Goal: Book appointment/travel/reservation

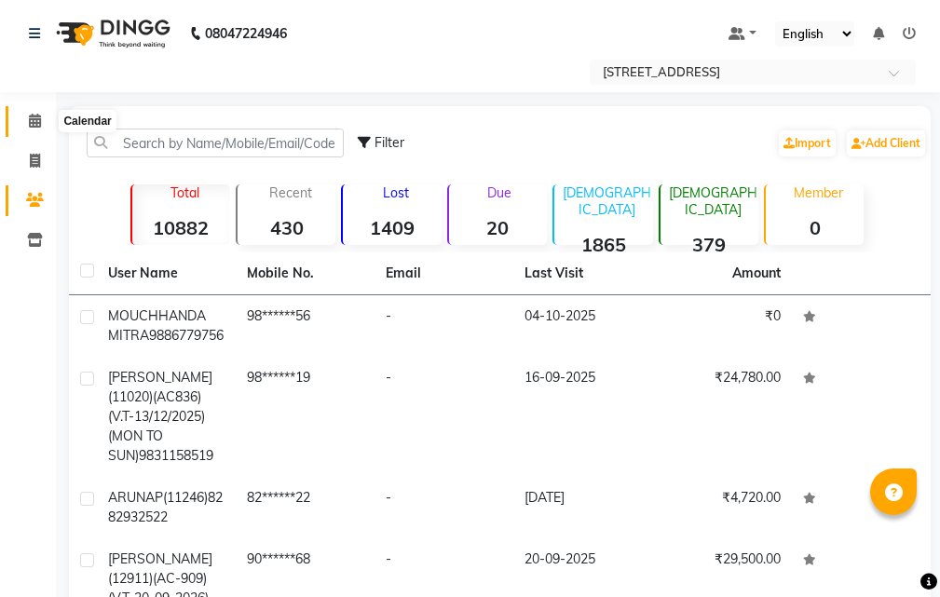
click at [32, 116] on icon at bounding box center [35, 121] width 12 height 14
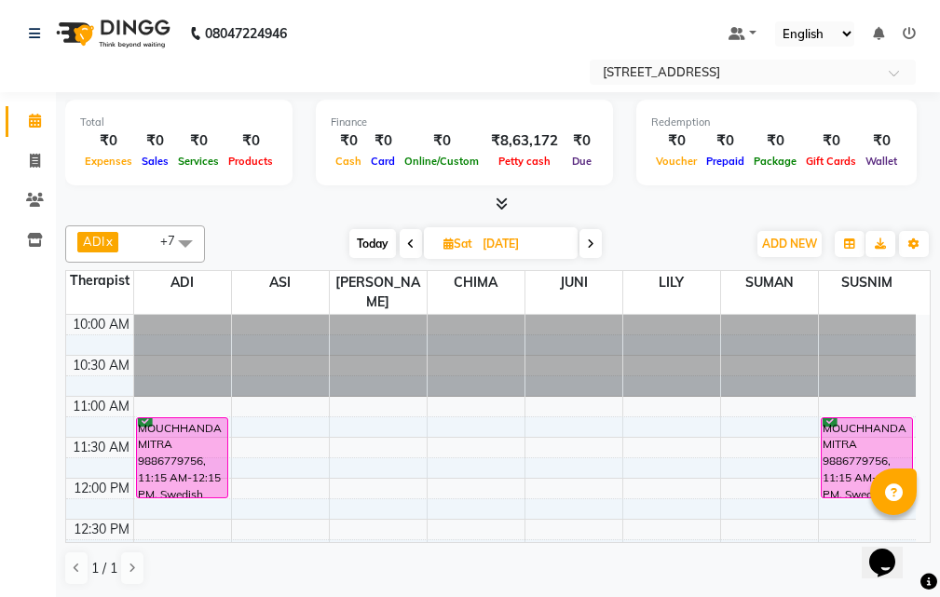
drag, startPoint x: 360, startPoint y: 233, endPoint x: 388, endPoint y: 275, distance: 50.4
click at [361, 233] on span "Today" at bounding box center [372, 243] width 47 height 29
type input "04-10-2025"
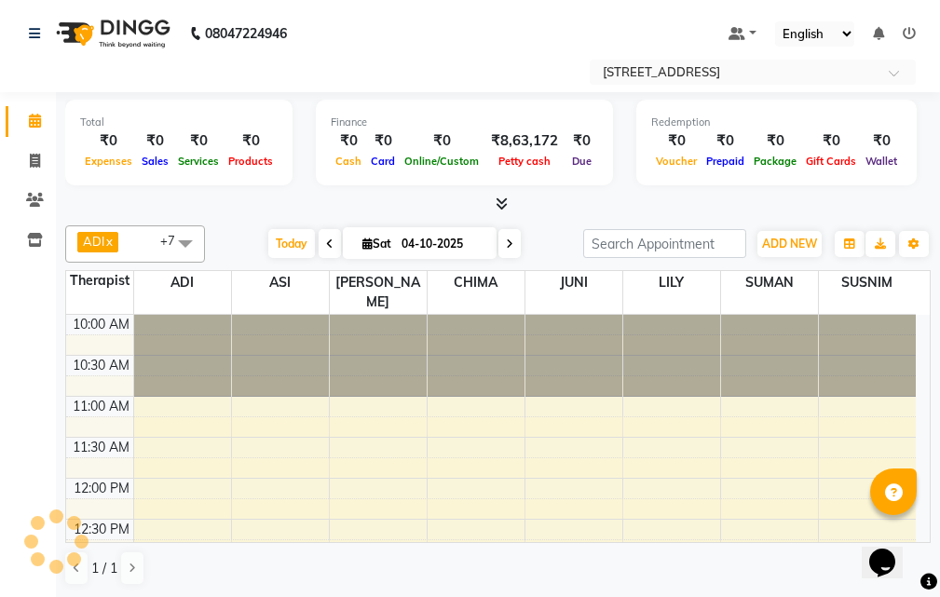
scroll to position [247, 0]
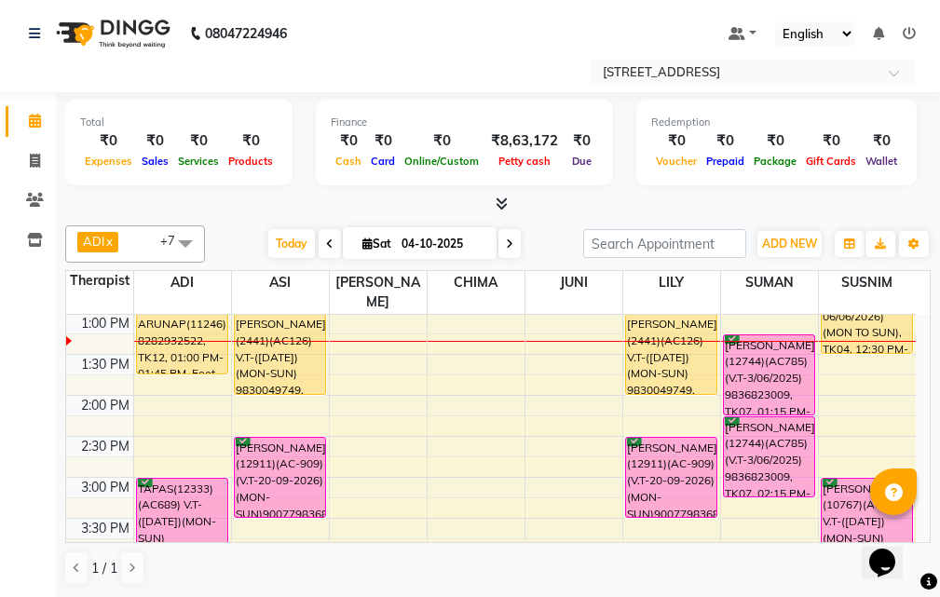
click at [431, 232] on input "04-10-2025" at bounding box center [442, 244] width 93 height 28
select select "10"
select select "2025"
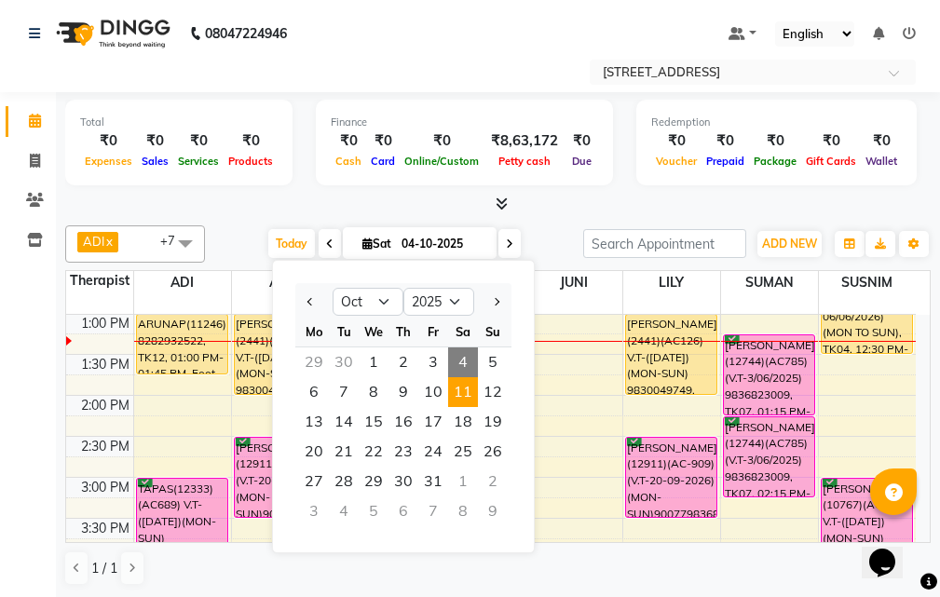
click at [465, 397] on span "11" at bounding box center [463, 392] width 30 height 30
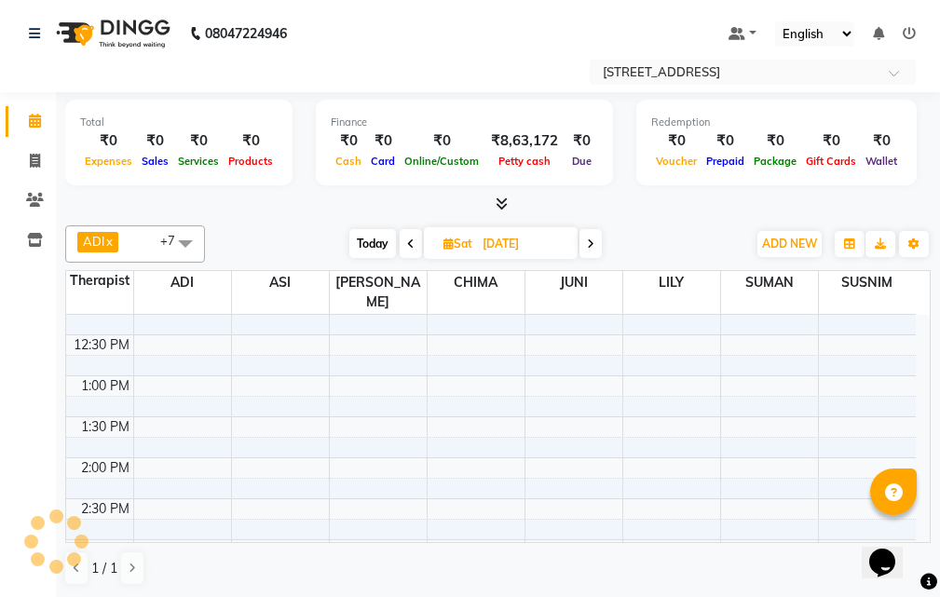
scroll to position [0, 0]
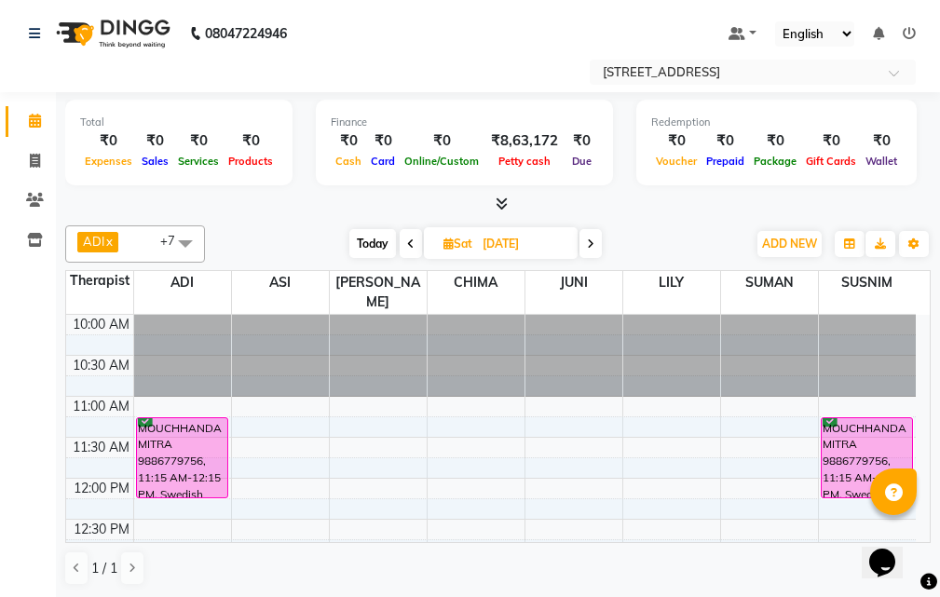
click at [375, 237] on span "Today" at bounding box center [372, 243] width 47 height 29
type input "04-10-2025"
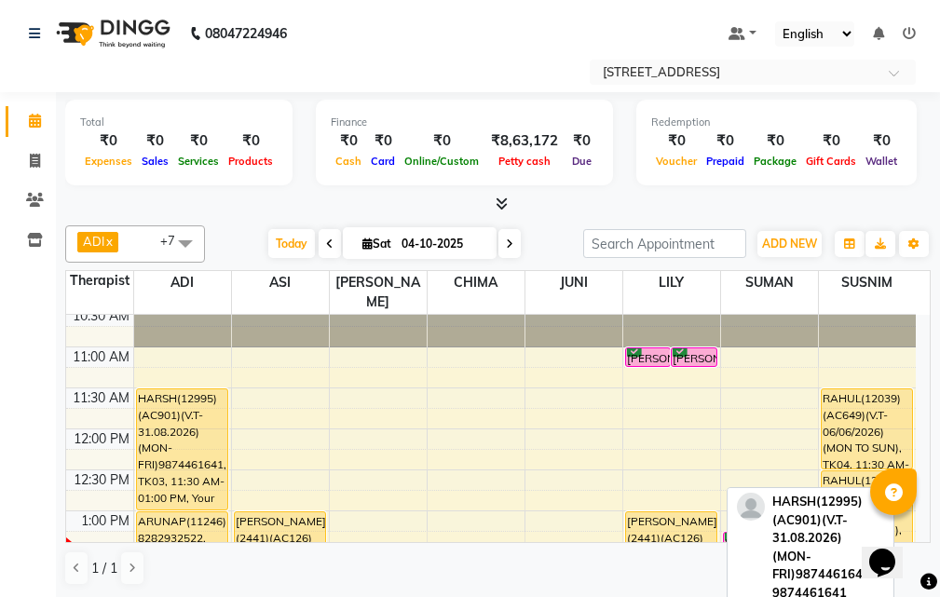
scroll to position [93, 0]
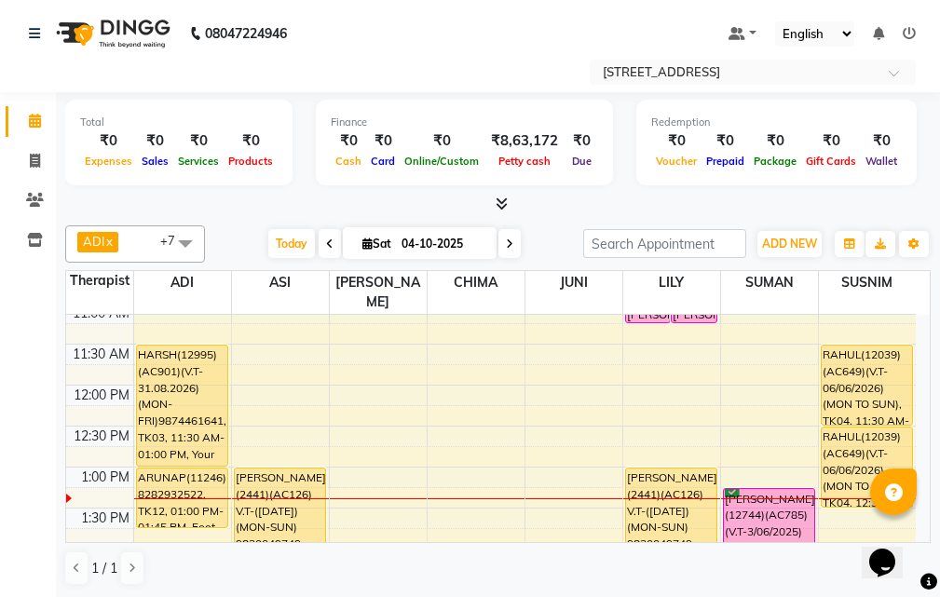
click at [446, 247] on input "04-10-2025" at bounding box center [442, 244] width 93 height 28
select select "10"
select select "2025"
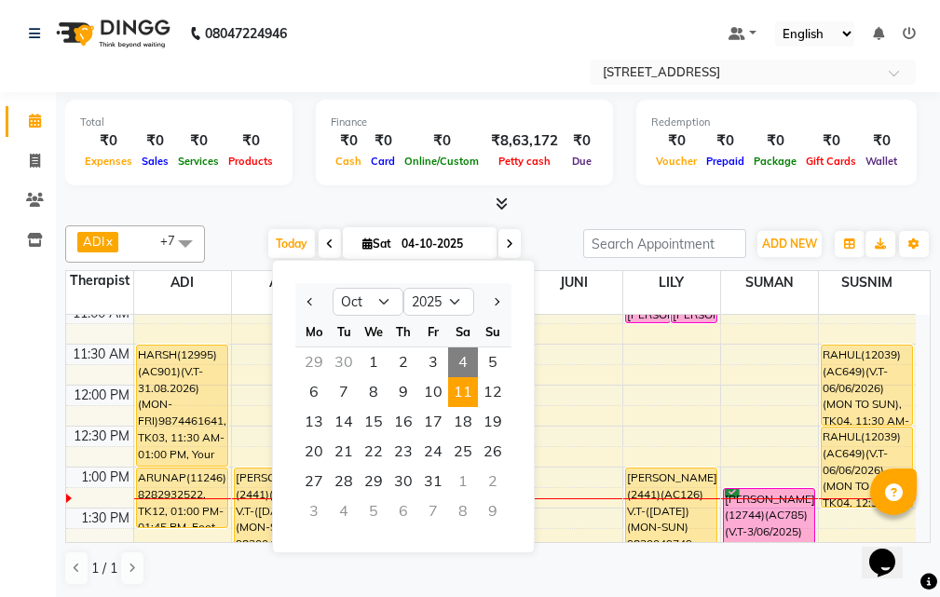
click at [469, 398] on span "11" at bounding box center [463, 392] width 30 height 30
type input "[DATE]"
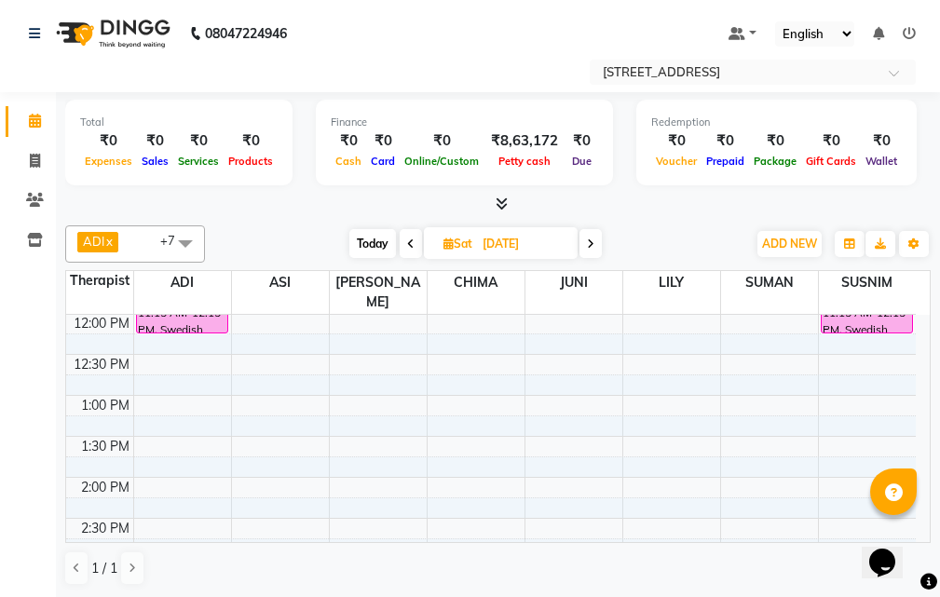
scroll to position [0, 0]
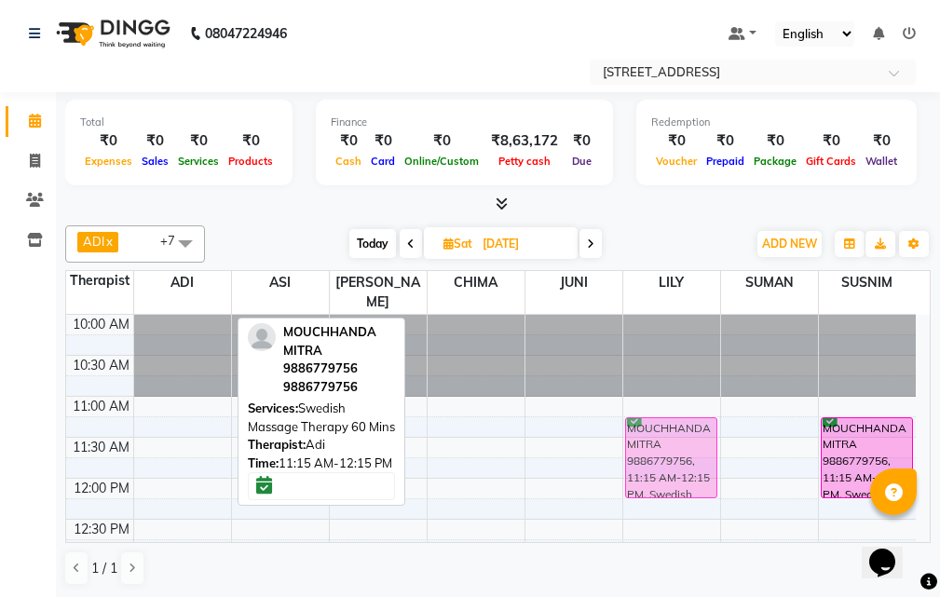
drag, startPoint x: 173, startPoint y: 402, endPoint x: 648, endPoint y: 409, distance: 475.0
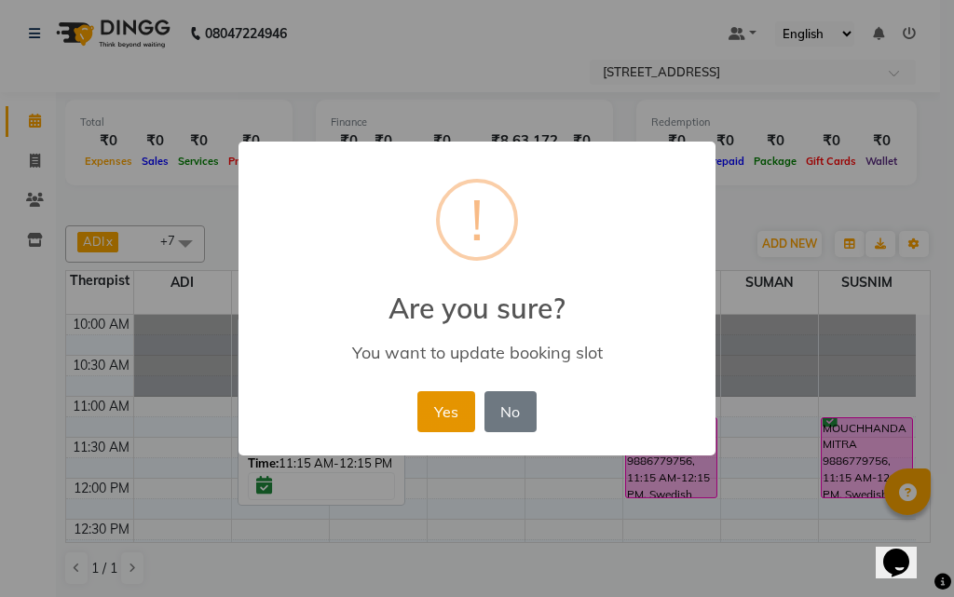
click at [419, 412] on button "Yes" at bounding box center [445, 411] width 57 height 41
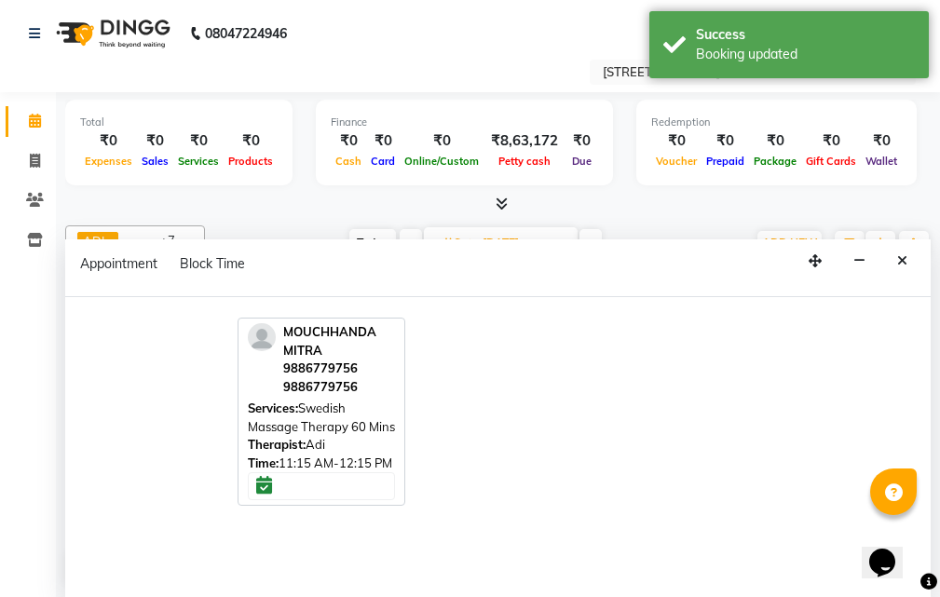
select select "87872"
select select "675"
select select "tentative"
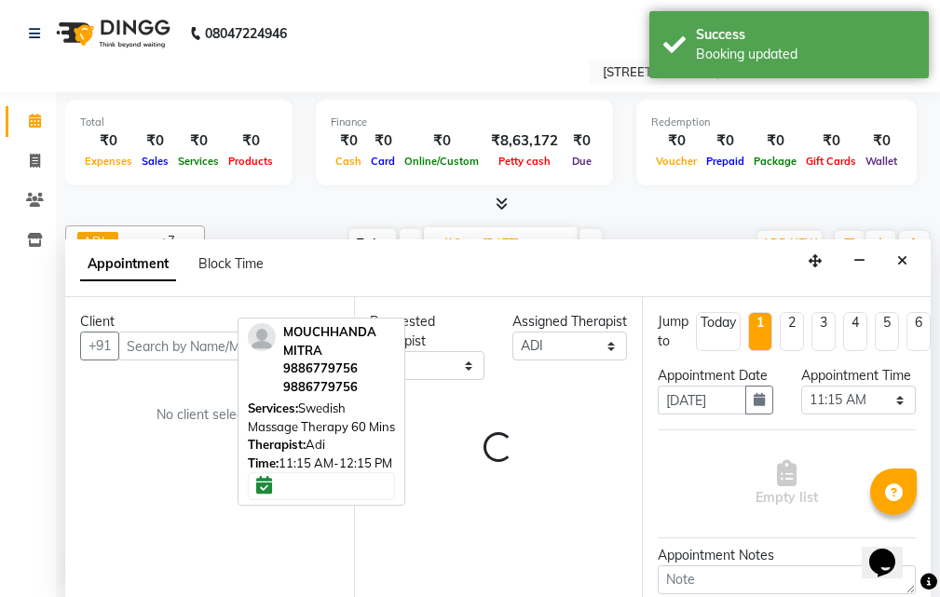
scroll to position [1, 0]
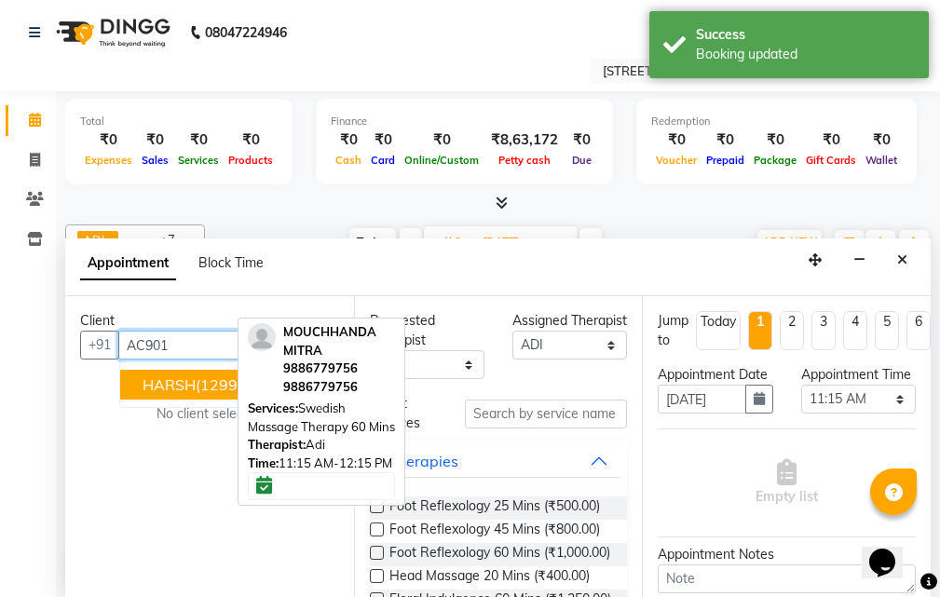
click at [203, 388] on span "HARSH(12995)(AC901)(V.T-31.08.2026) (MON-FRI)9874461641" at bounding box center [370, 384] width 456 height 19
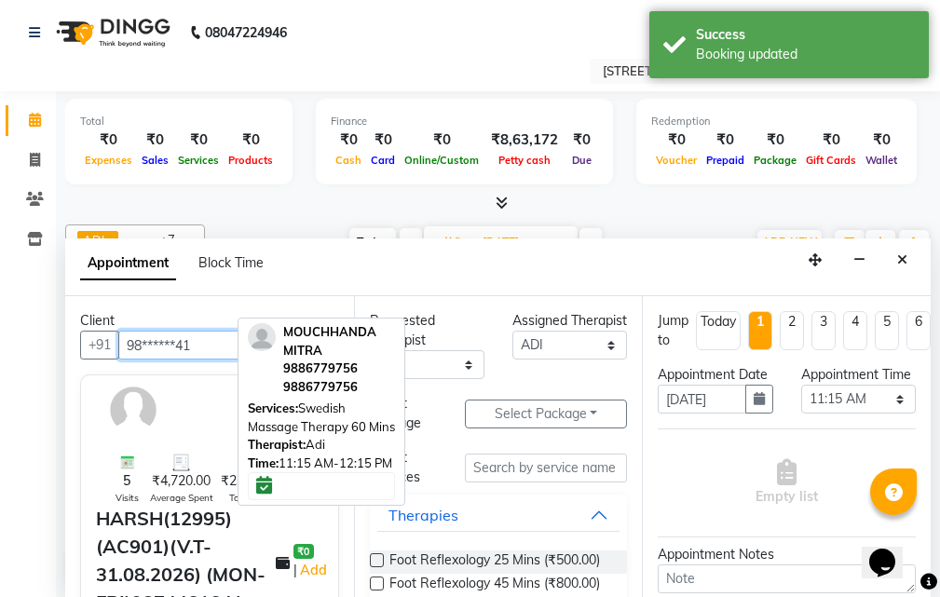
type input "98******41"
click at [514, 460] on input "text" at bounding box center [546, 468] width 162 height 29
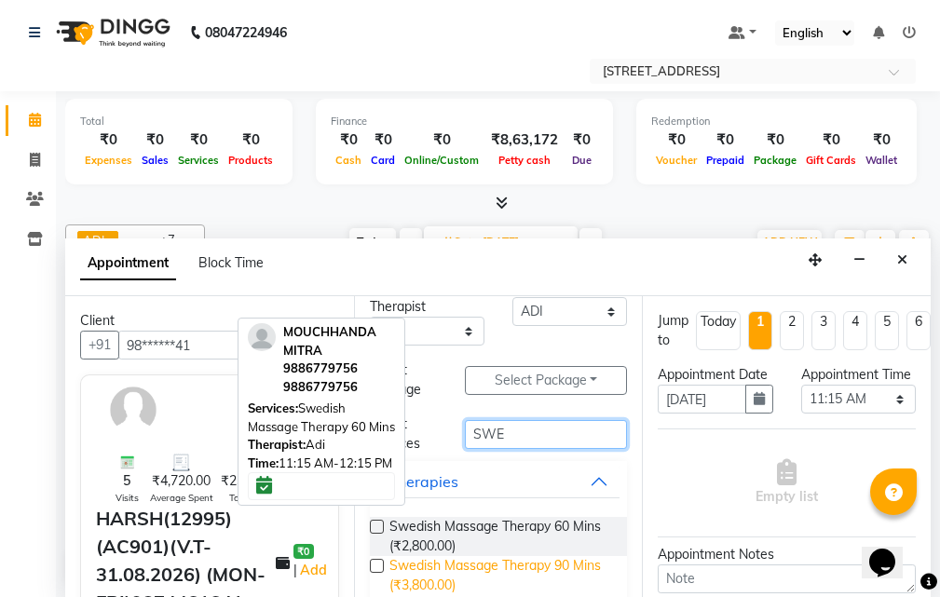
scroll to position [61, 0]
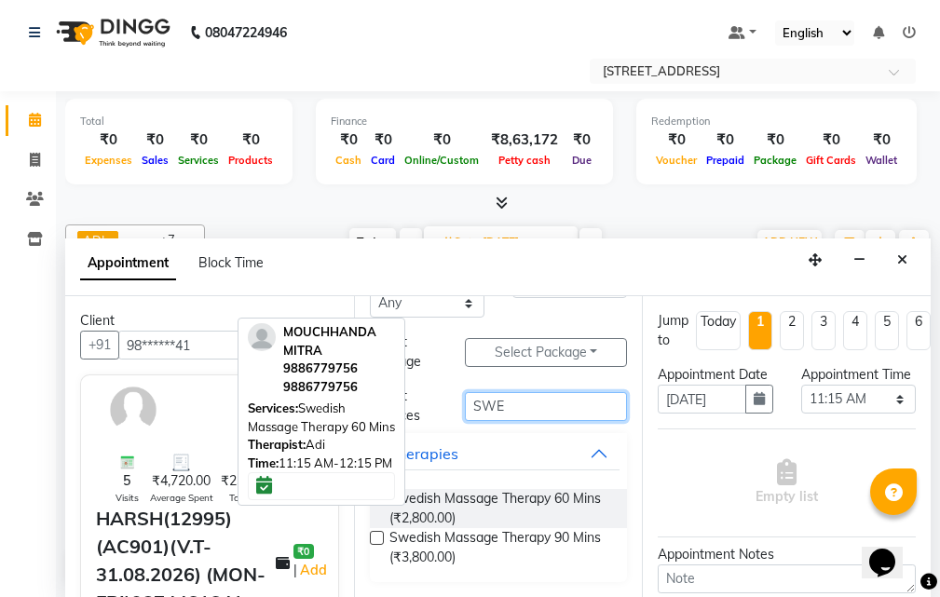
type input "SWE"
click at [372, 535] on label at bounding box center [377, 538] width 14 height 14
click at [372, 535] on input "checkbox" at bounding box center [376, 540] width 12 height 12
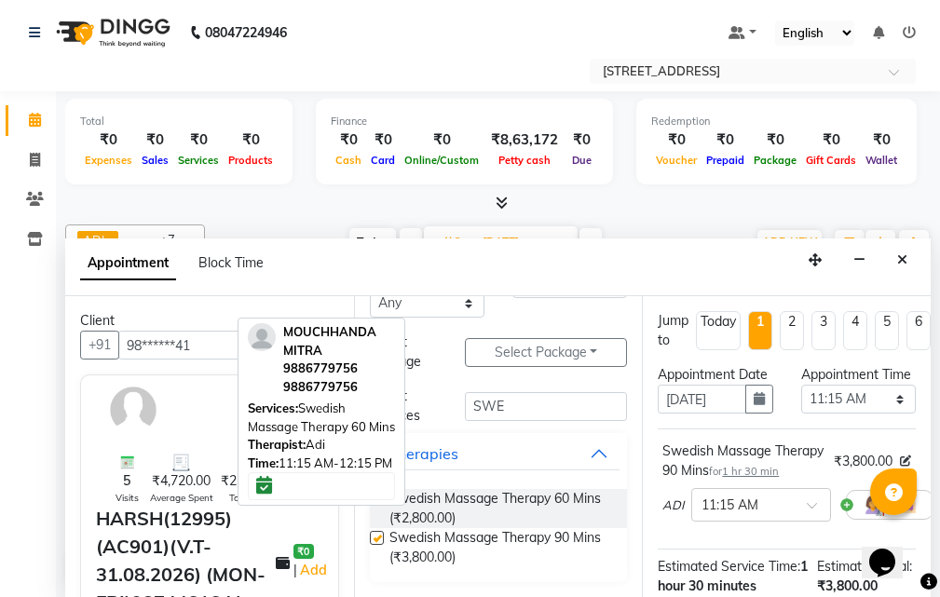
checkbox input "false"
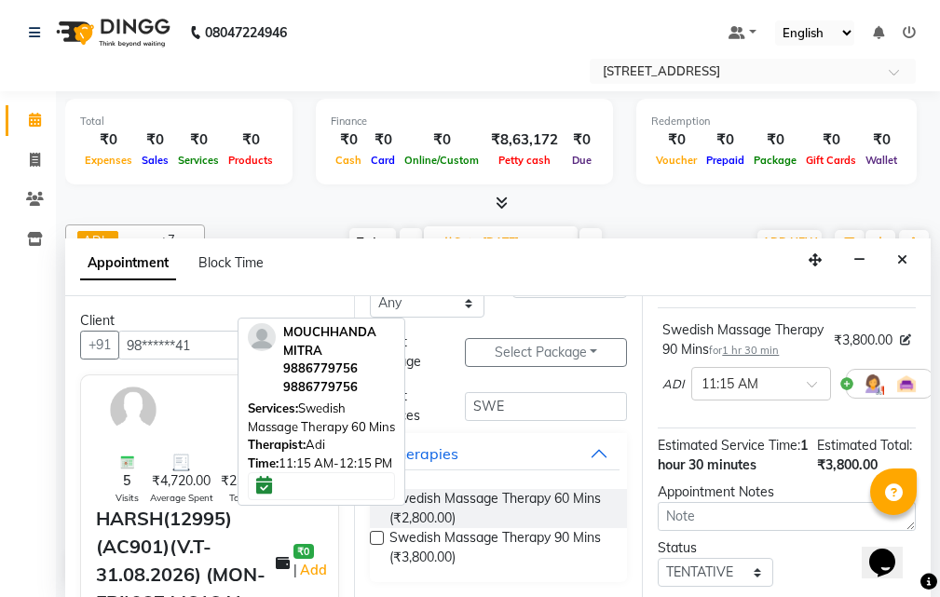
scroll to position [336, 0]
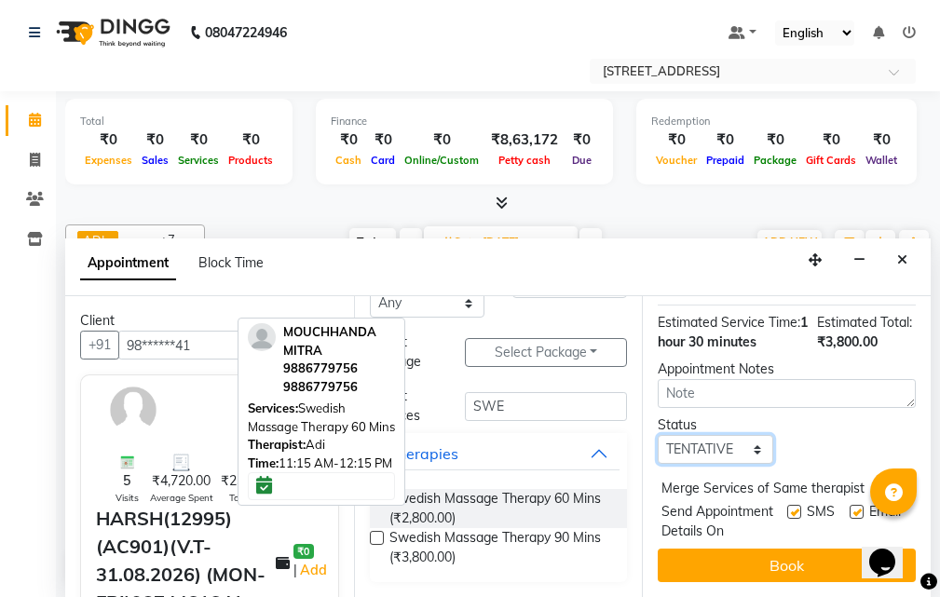
click at [741, 435] on select "Select TENTATIVE CONFIRM UPCOMING" at bounding box center [714, 449] width 115 height 29
select select "confirm booking"
click at [657, 435] on select "Select TENTATIVE CONFIRM UPCOMING" at bounding box center [714, 449] width 115 height 29
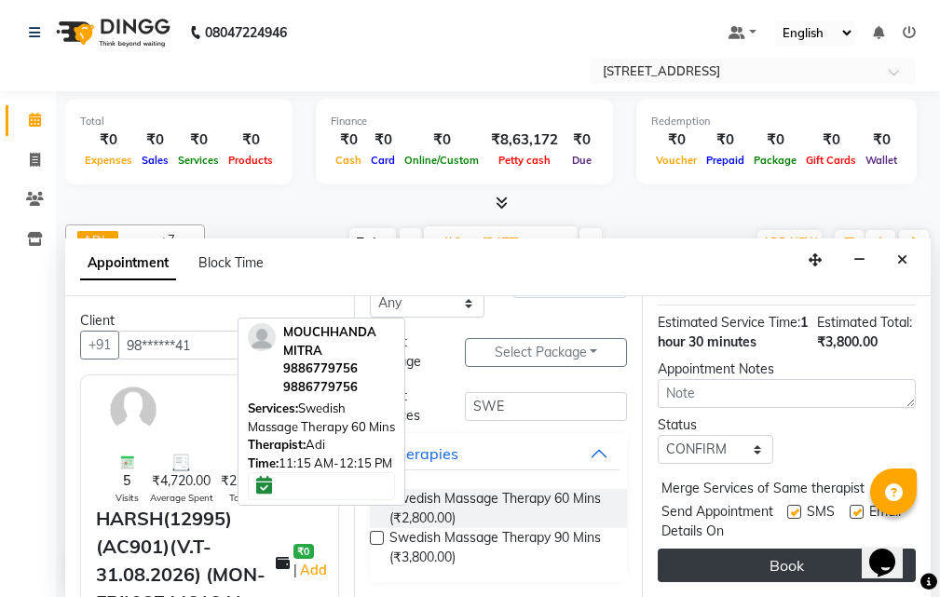
click at [779, 548] on button "Book" at bounding box center [786, 565] width 258 height 34
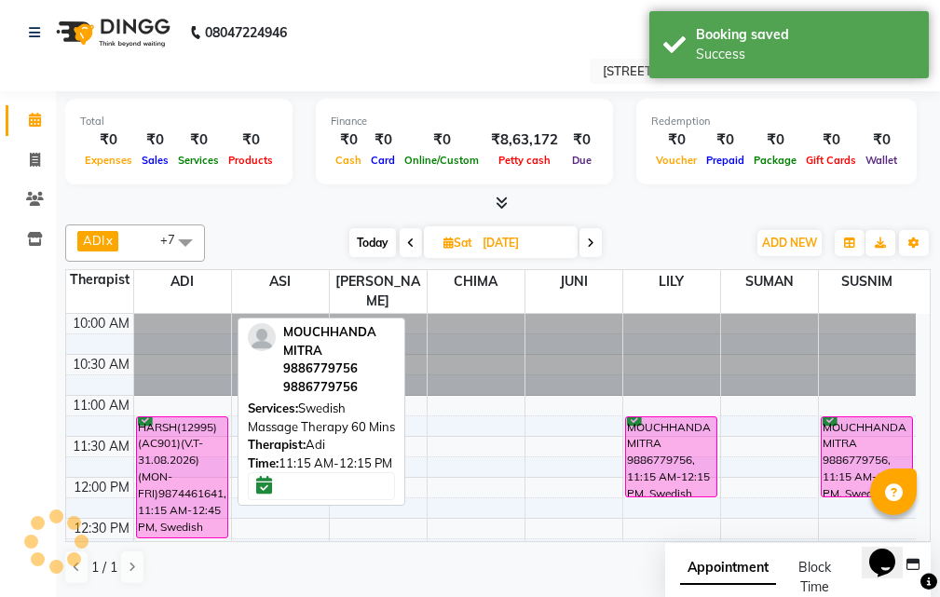
scroll to position [0, 0]
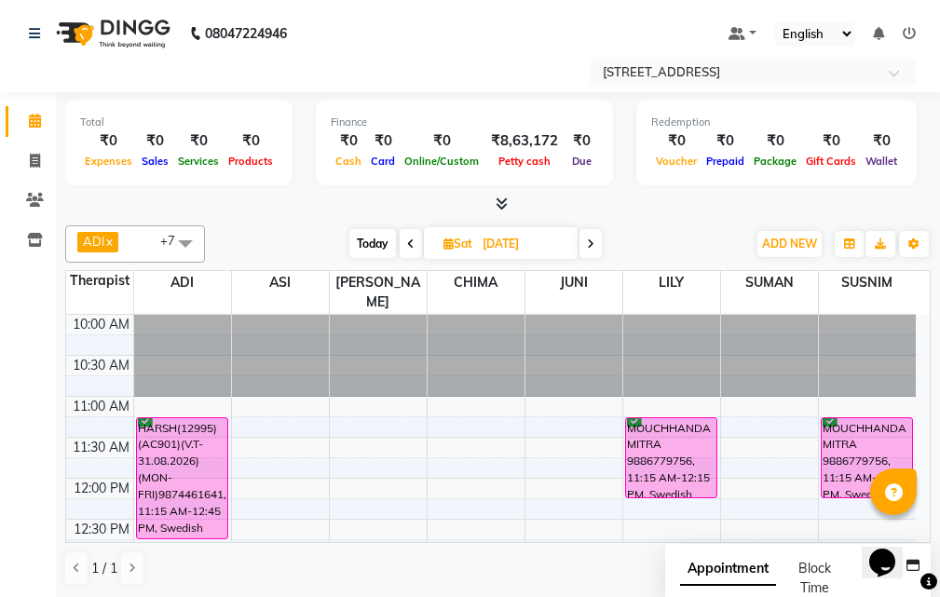
click at [593, 238] on icon at bounding box center [590, 243] width 7 height 11
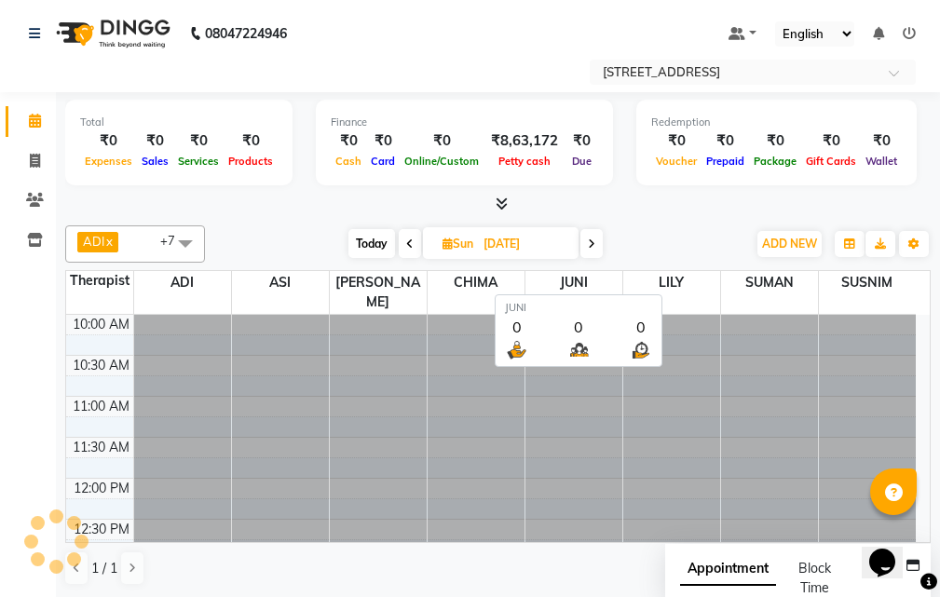
scroll to position [247, 0]
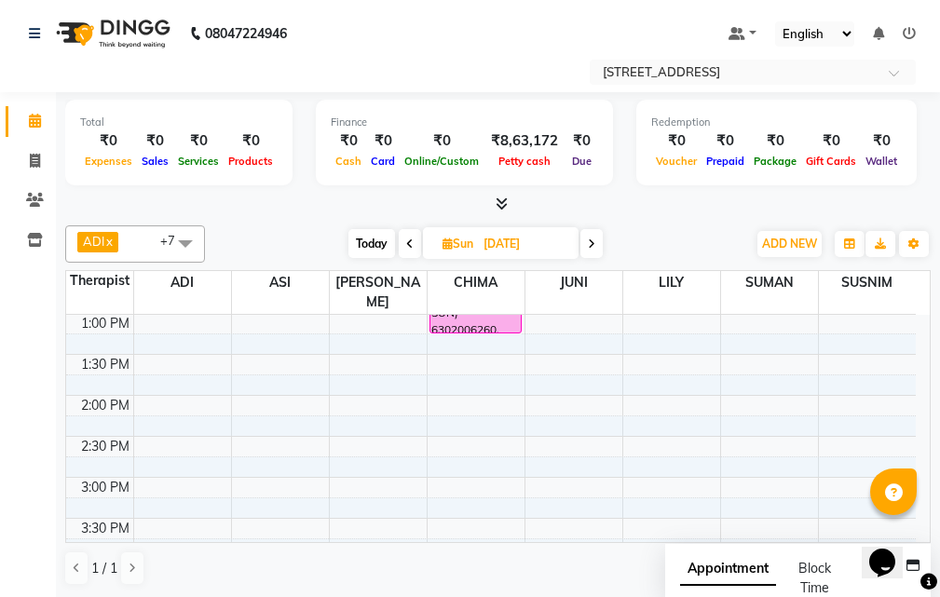
click at [408, 249] on icon at bounding box center [409, 243] width 7 height 11
click at [840, 241] on button "button" at bounding box center [849, 244] width 30 height 26
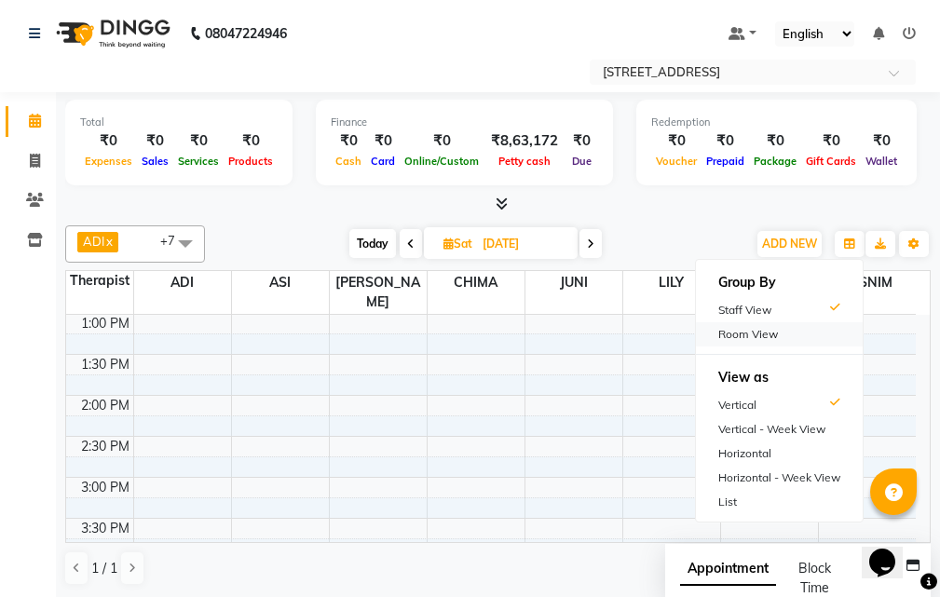
click at [765, 333] on div "Room View" at bounding box center [779, 334] width 167 height 24
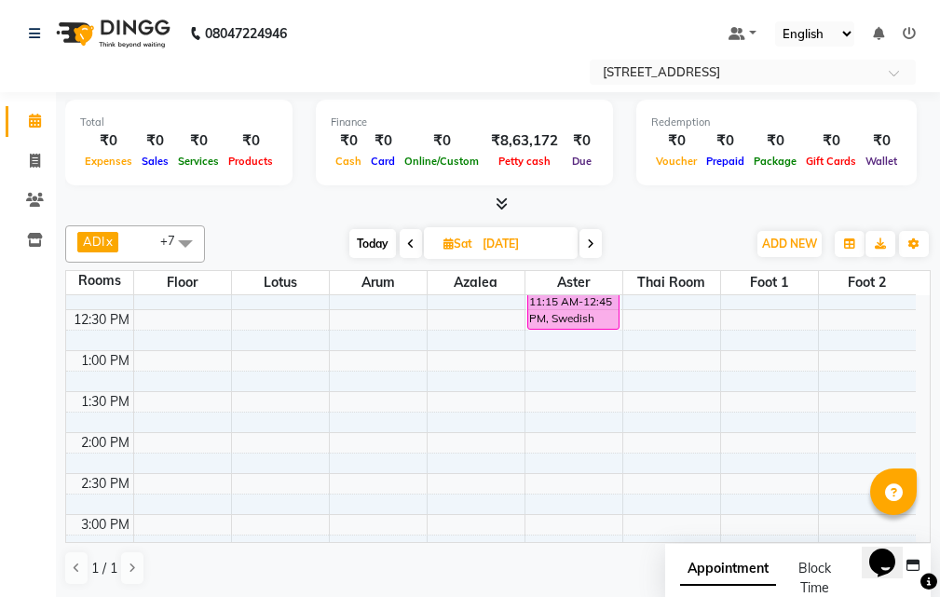
scroll to position [0, 0]
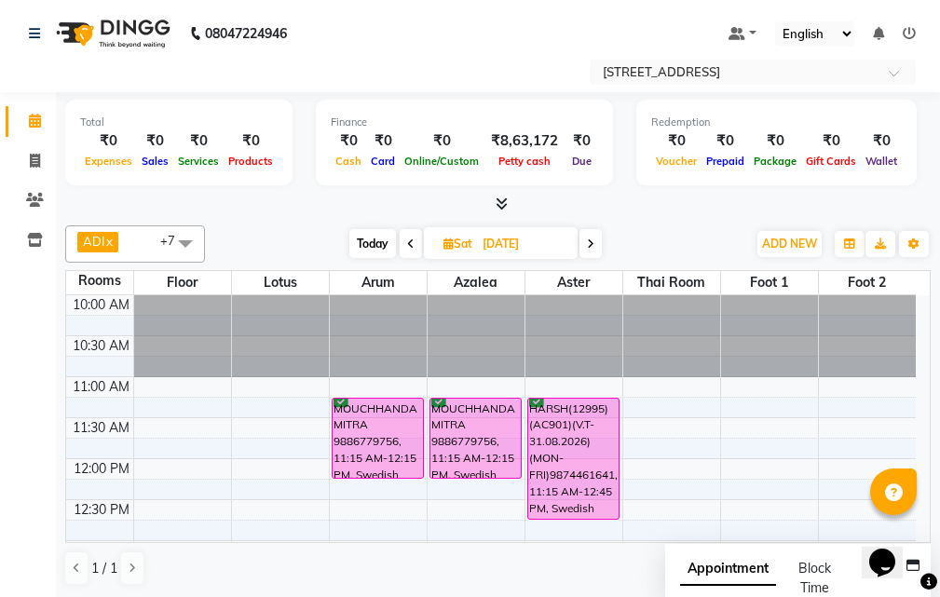
click at [374, 245] on span "Today" at bounding box center [372, 243] width 47 height 29
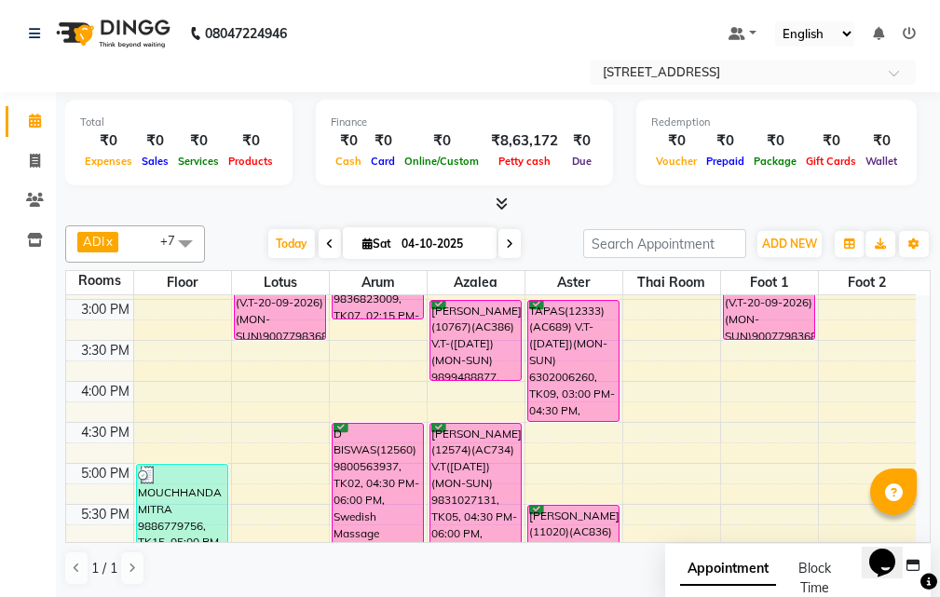
scroll to position [340, 0]
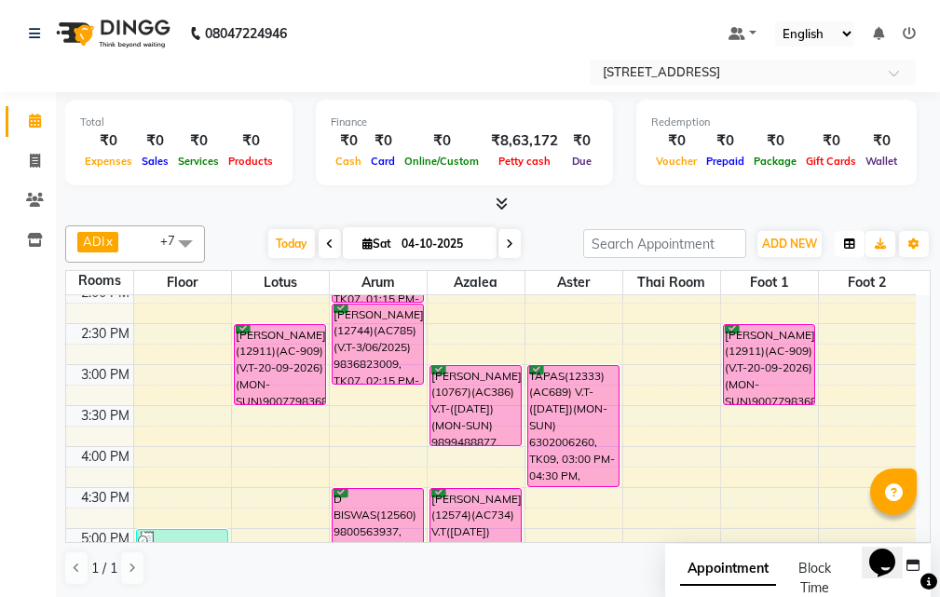
click at [852, 242] on icon "button" at bounding box center [849, 243] width 11 height 11
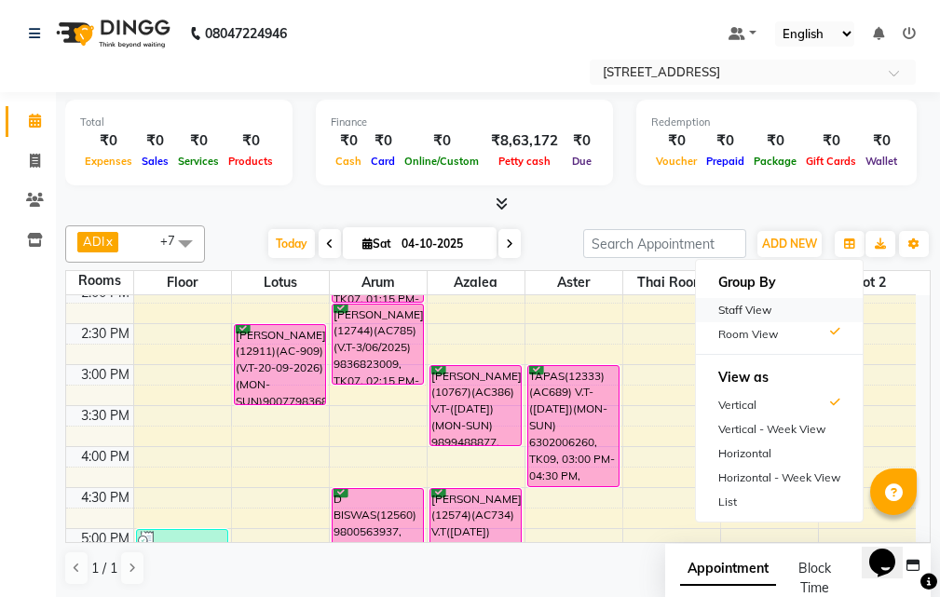
click at [816, 315] on div "Staff View" at bounding box center [779, 310] width 167 height 24
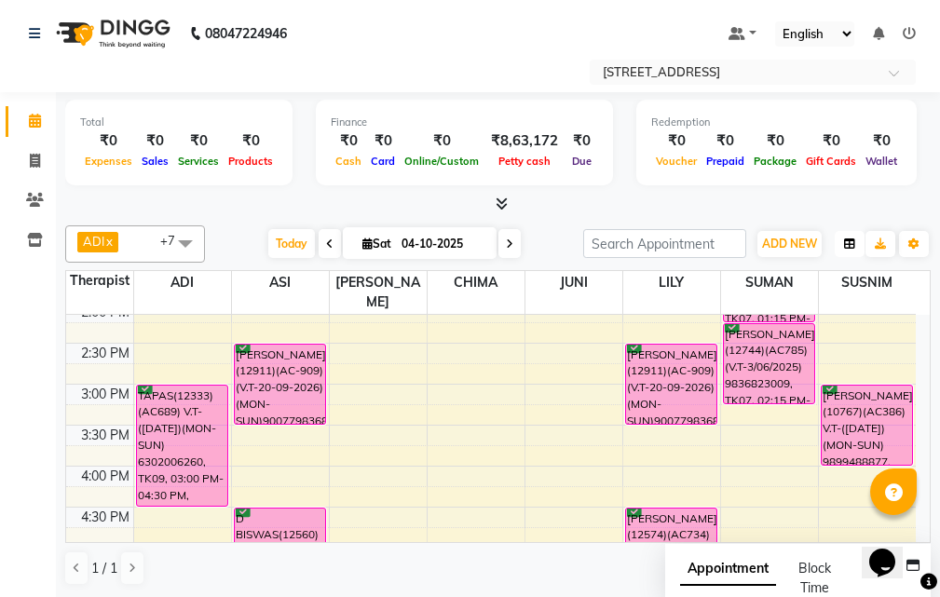
click at [846, 250] on button "button" at bounding box center [849, 244] width 30 height 26
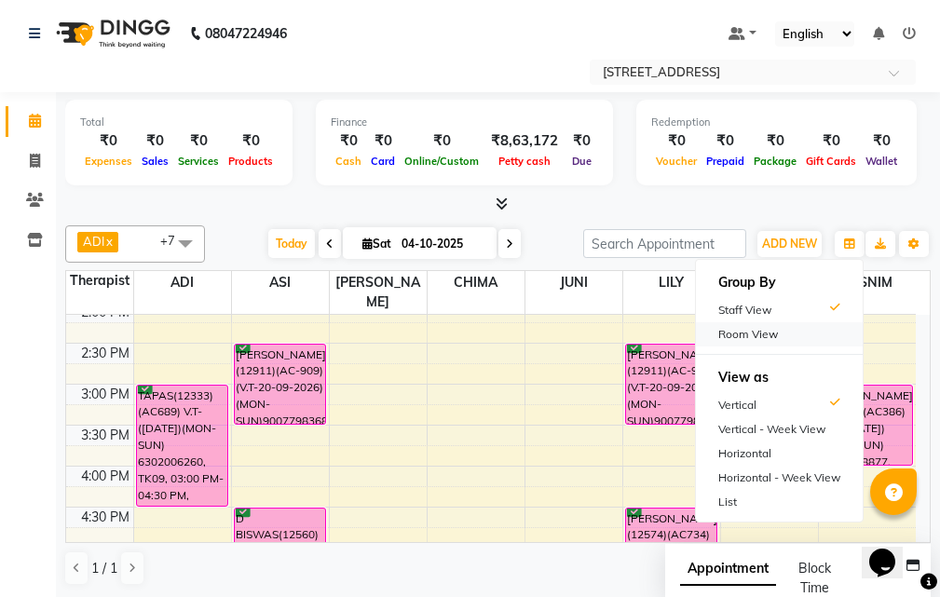
click at [786, 332] on div "Room View" at bounding box center [779, 334] width 167 height 24
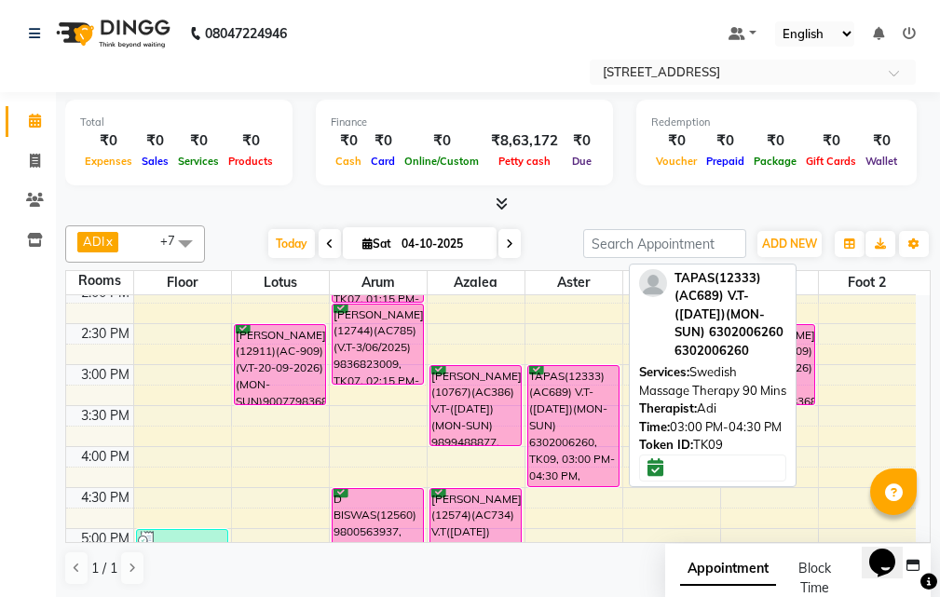
scroll to position [247, 0]
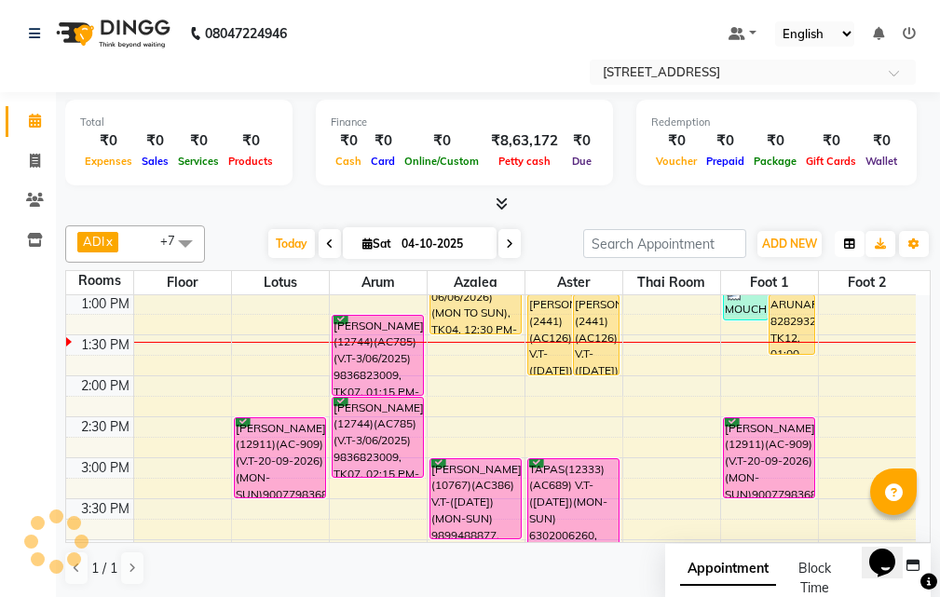
click at [854, 236] on button "button" at bounding box center [849, 244] width 30 height 26
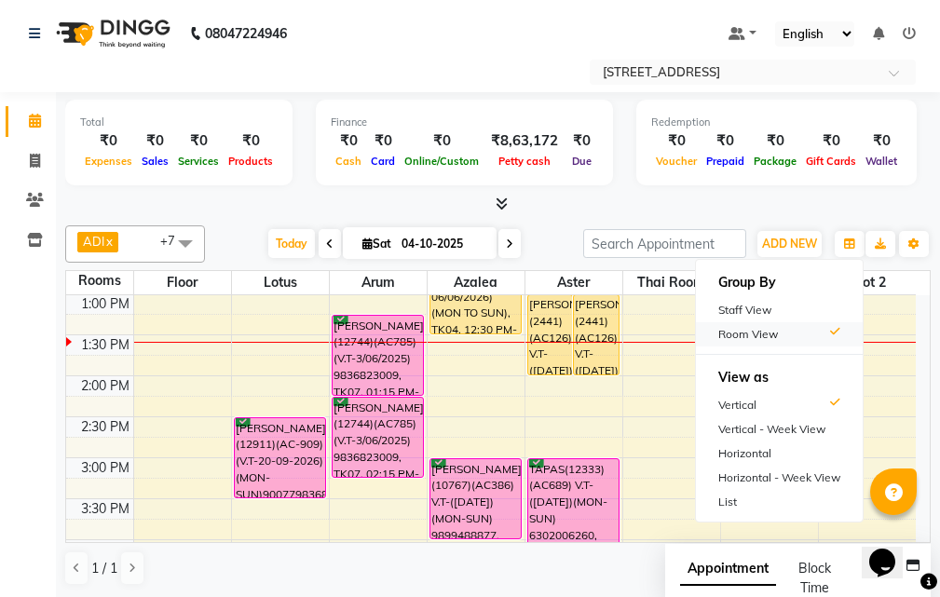
click at [773, 335] on div "Room View" at bounding box center [779, 334] width 167 height 24
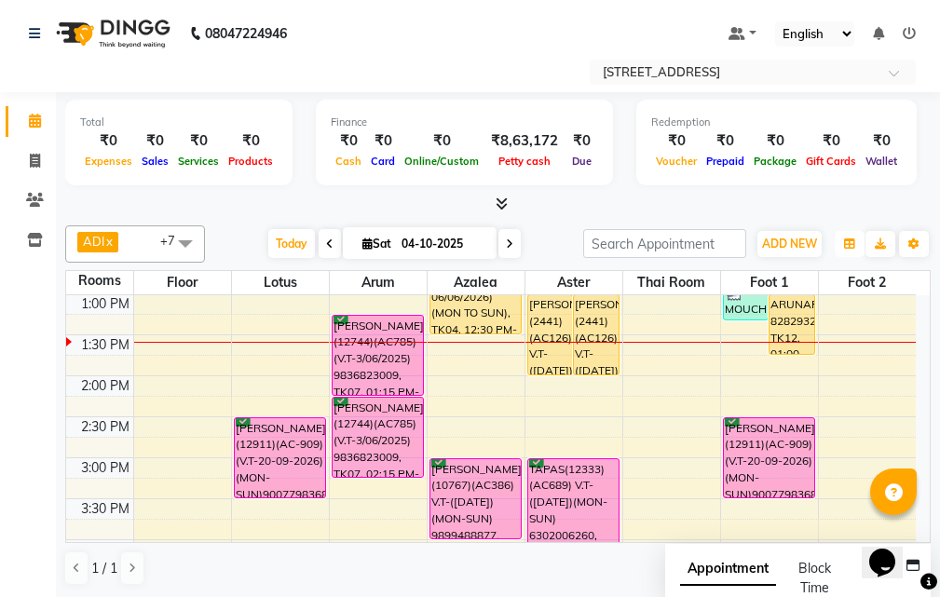
click at [855, 242] on button "button" at bounding box center [849, 244] width 30 height 26
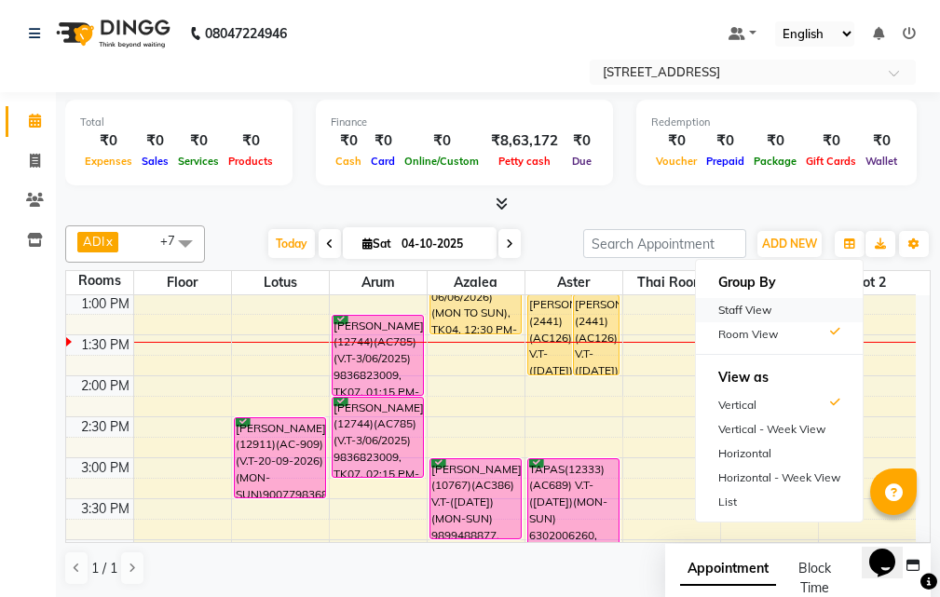
click at [819, 303] on div "Staff View" at bounding box center [779, 310] width 167 height 24
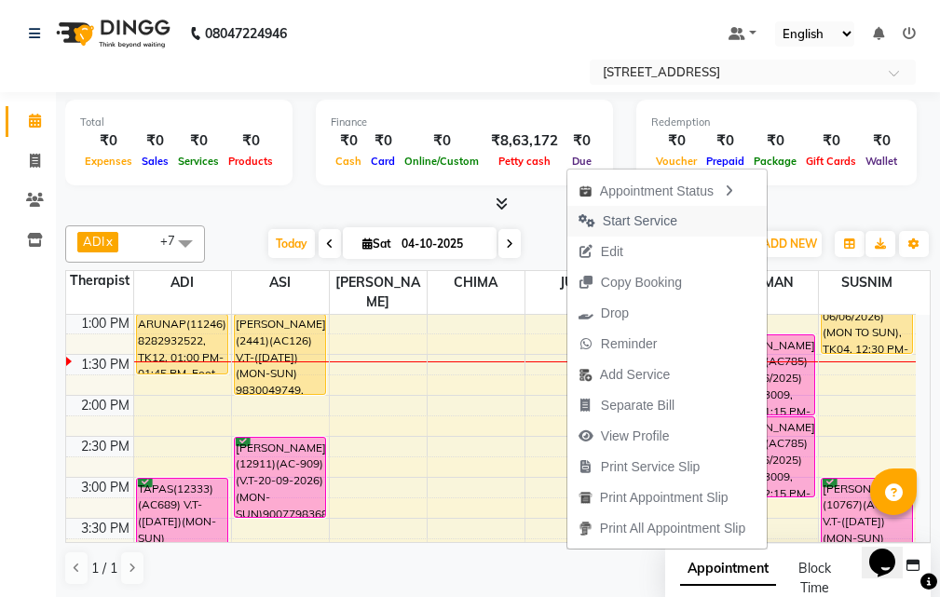
click at [683, 226] on button "Start Service" at bounding box center [666, 221] width 199 height 31
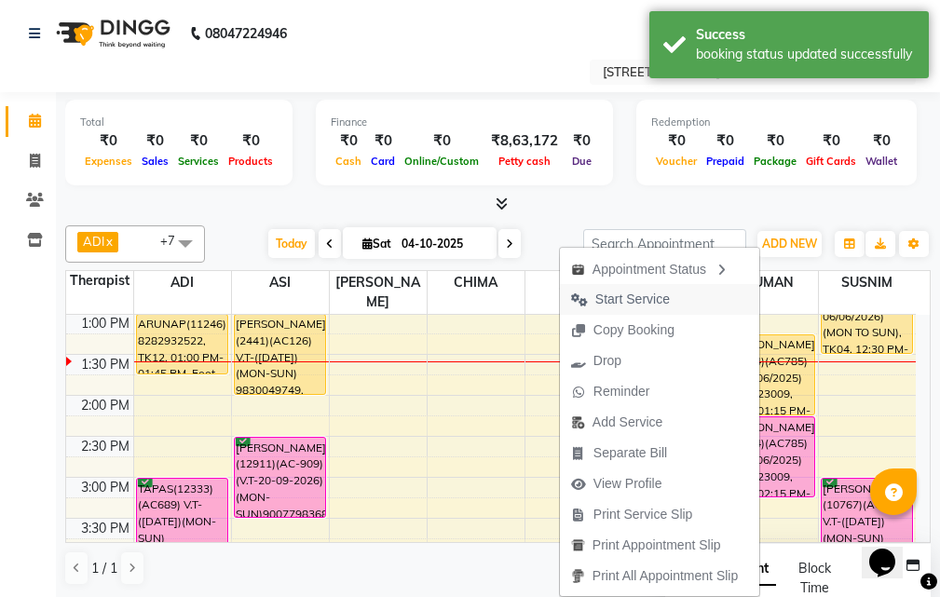
click at [715, 294] on button "Start Service" at bounding box center [659, 299] width 199 height 31
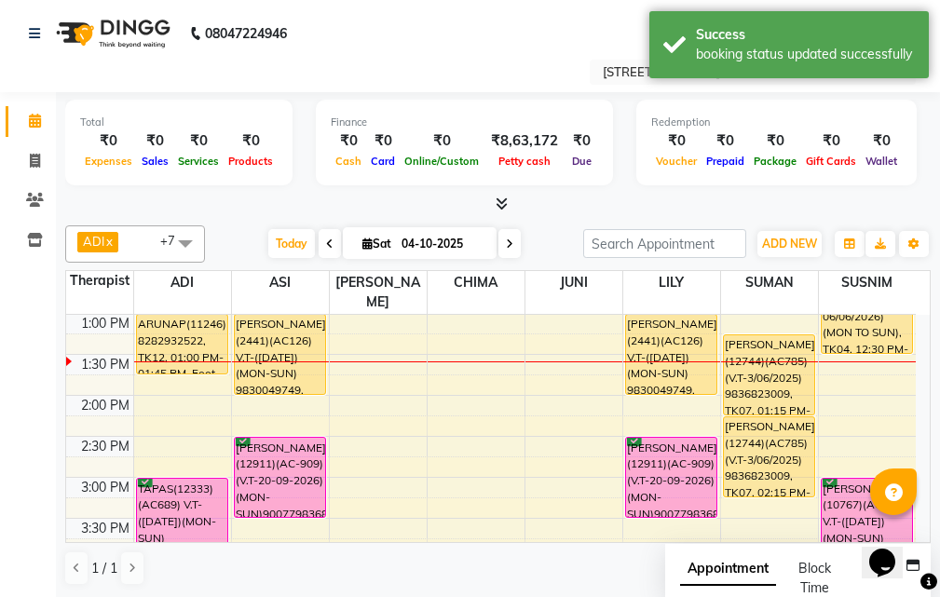
click at [498, 245] on span at bounding box center [509, 243] width 22 height 29
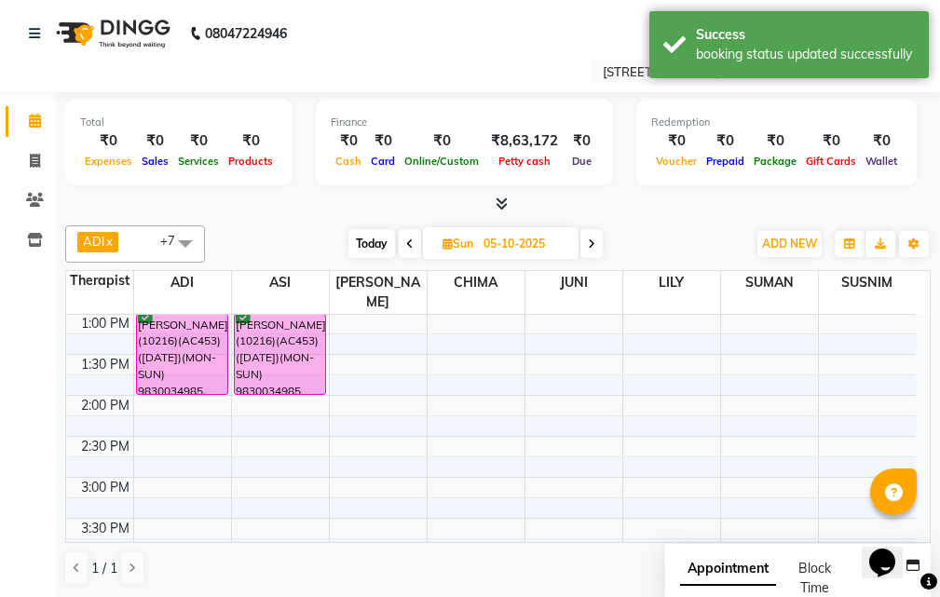
click at [406, 248] on icon at bounding box center [409, 243] width 7 height 11
type input "04-10-2025"
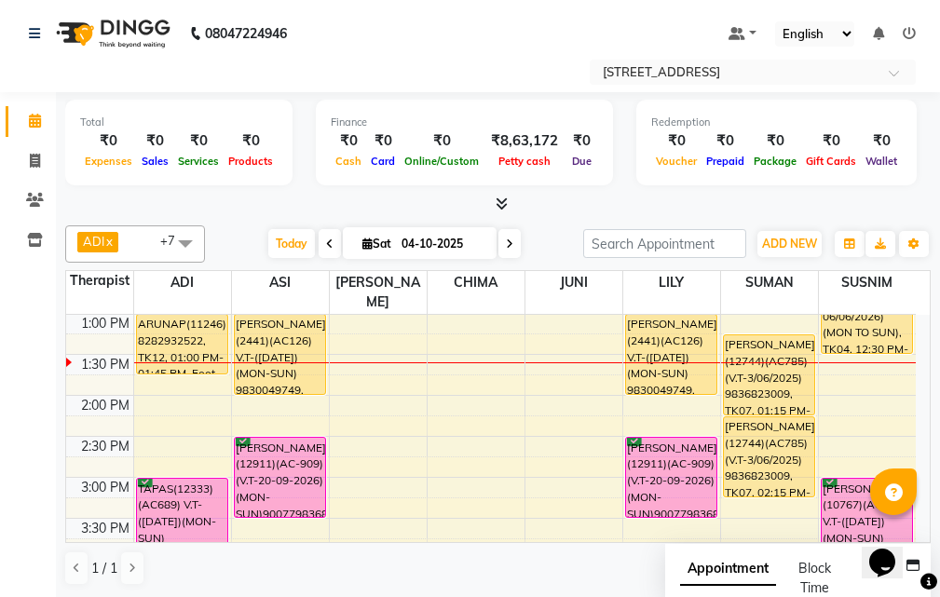
click at [848, 257] on div "Group By Staff View Room View View as Vertical Vertical - Week View Horizontal …" at bounding box center [850, 244] width 34 height 30
click at [855, 250] on button "button" at bounding box center [849, 244] width 30 height 26
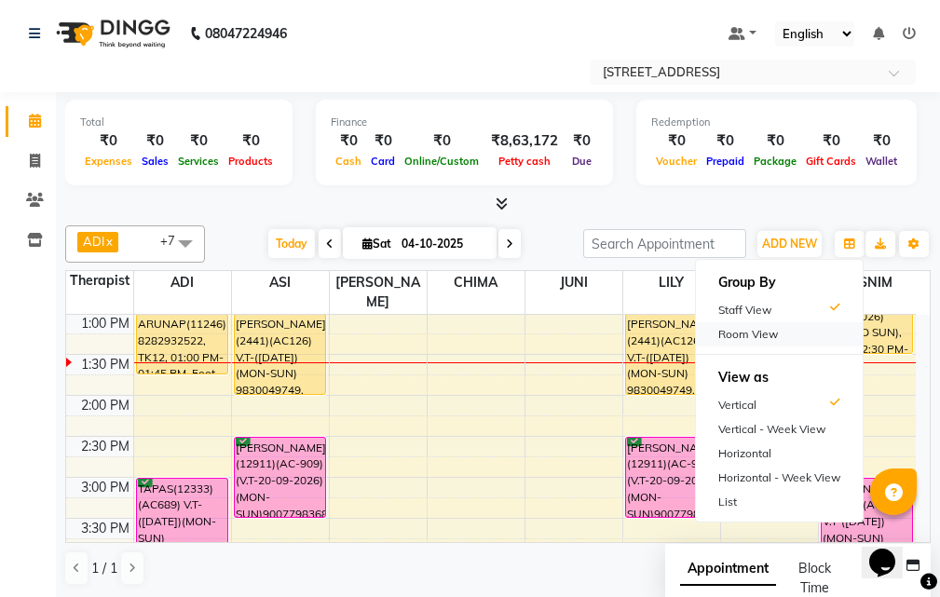
click at [806, 325] on div "Room View" at bounding box center [779, 334] width 167 height 24
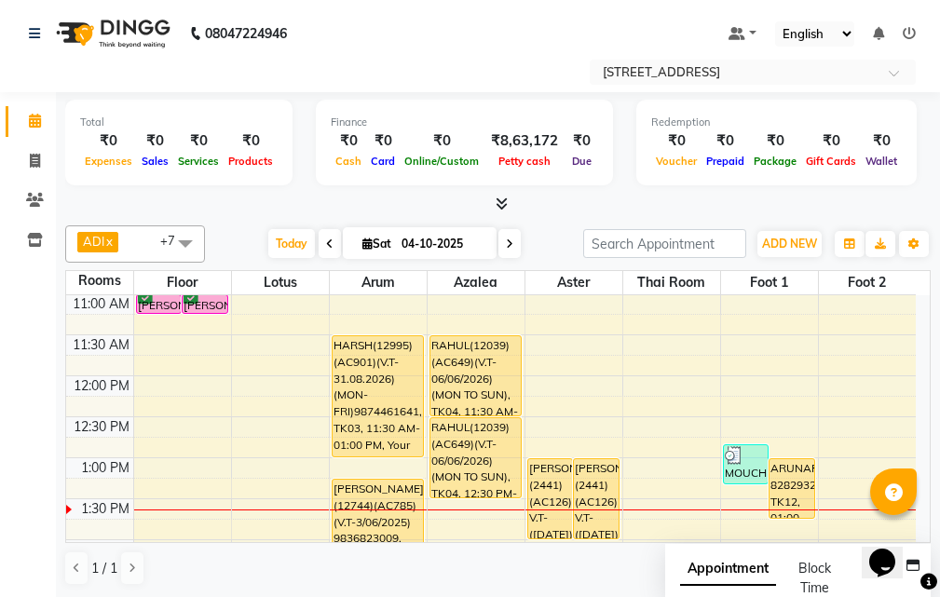
scroll to position [61, 0]
